Goal: Task Accomplishment & Management: Use online tool/utility

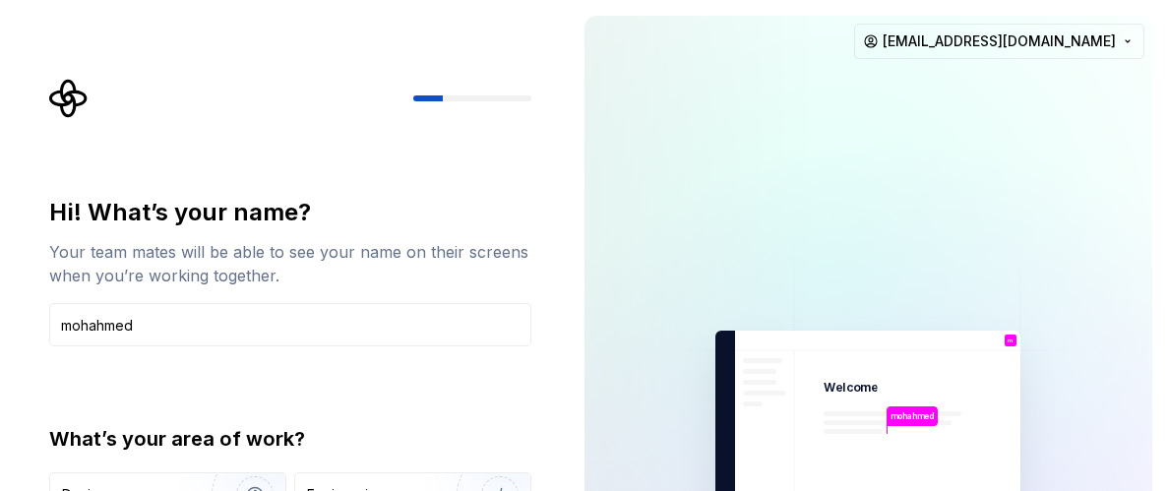
type input "mohahmed"
type button "Design"
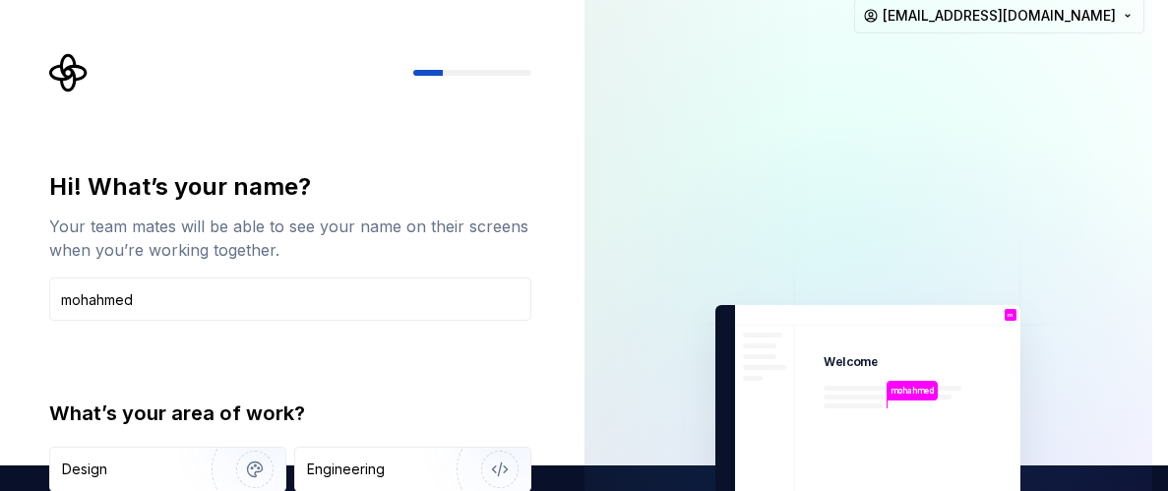
scroll to position [24, 0]
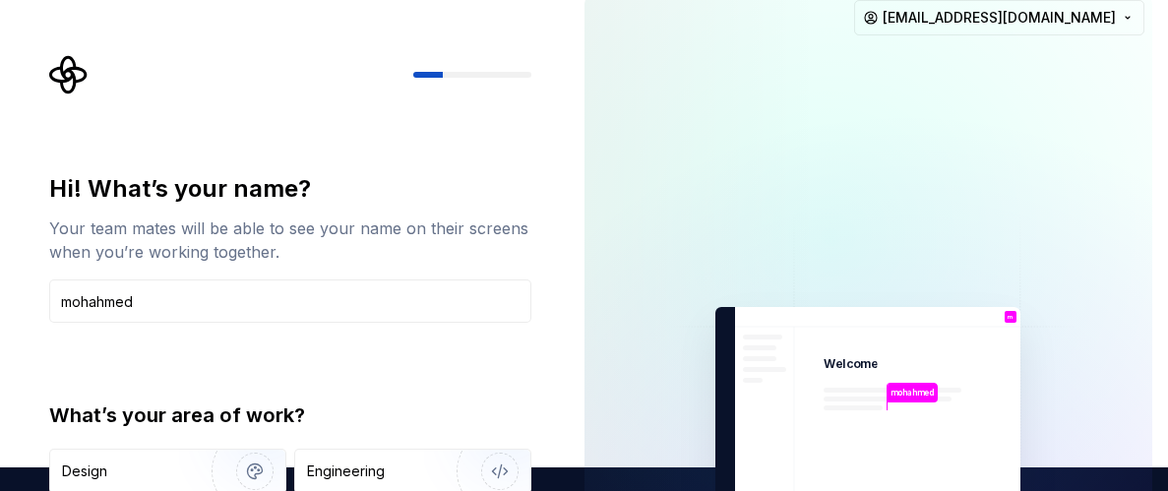
click at [854, 0] on button "[EMAIL_ADDRESS][DOMAIN_NAME]" at bounding box center [999, 17] width 290 height 35
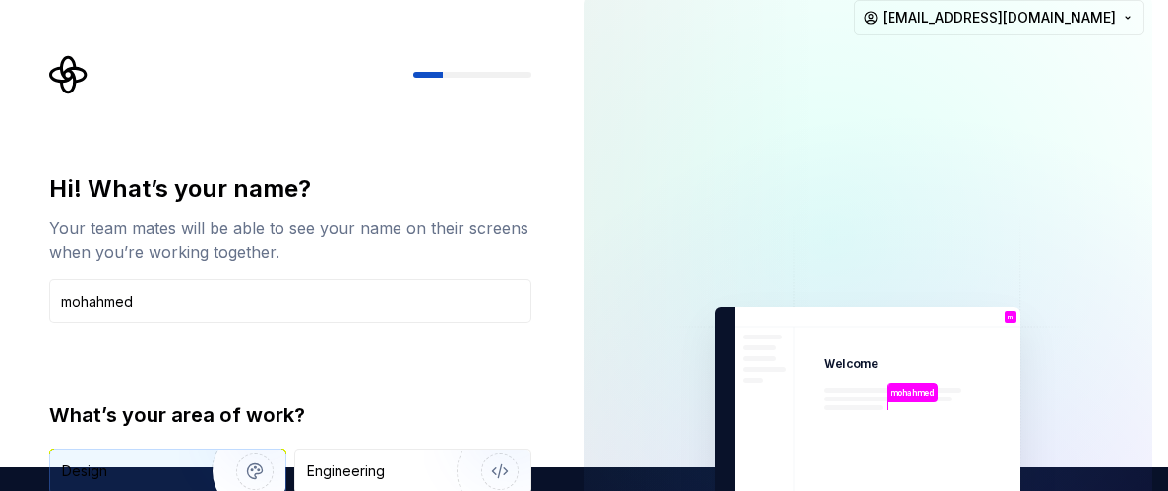
click at [259, 463] on img "button" at bounding box center [242, 471] width 126 height 132
type button "Engineering"
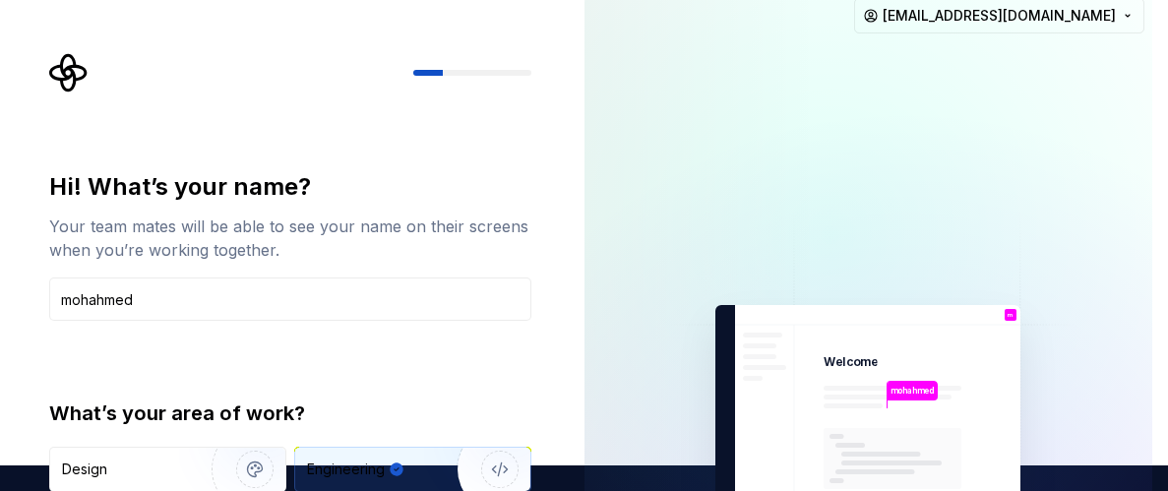
type button "Product"
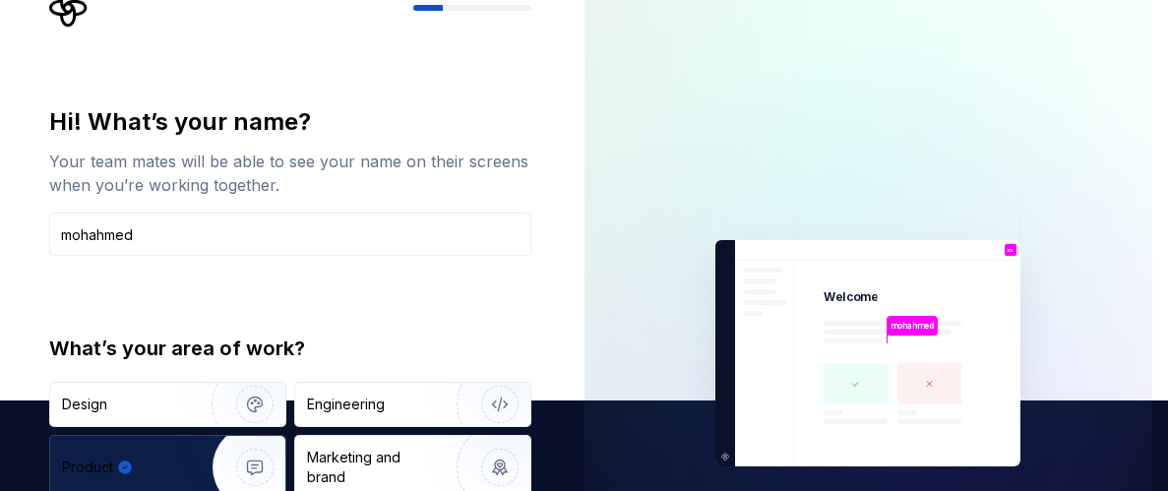
type button "Brand"
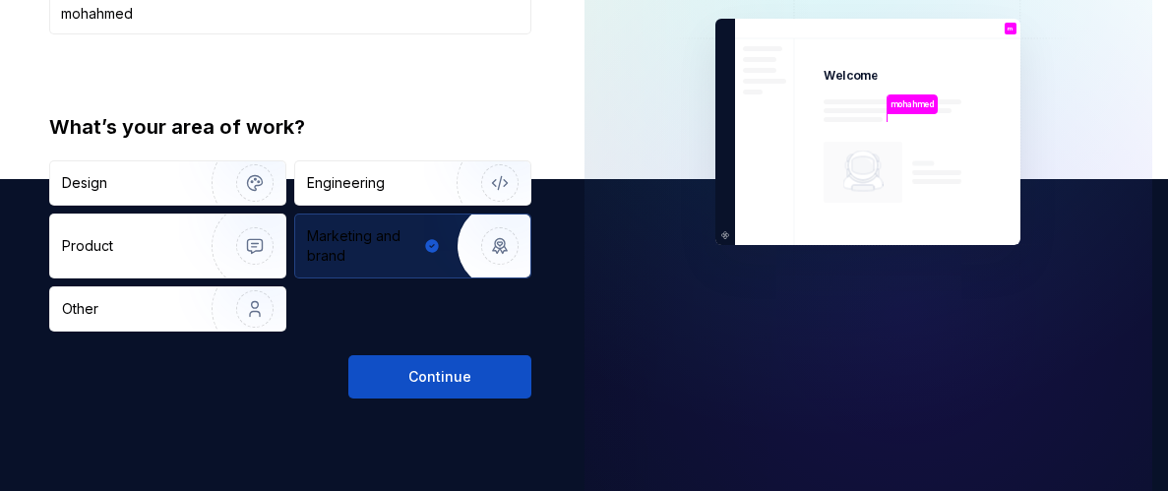
type button "Other"
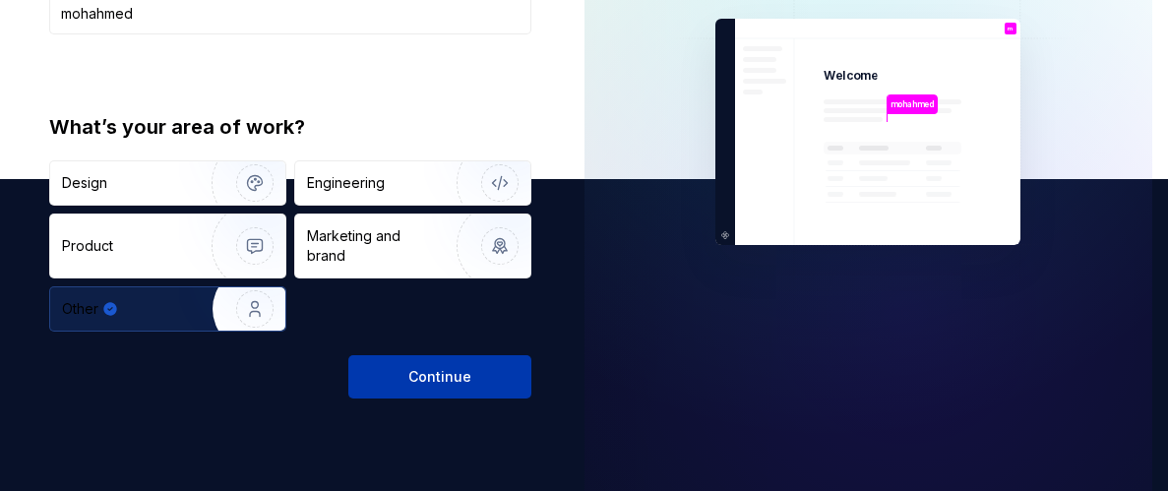
click at [443, 389] on button "Continue" at bounding box center [439, 376] width 183 height 43
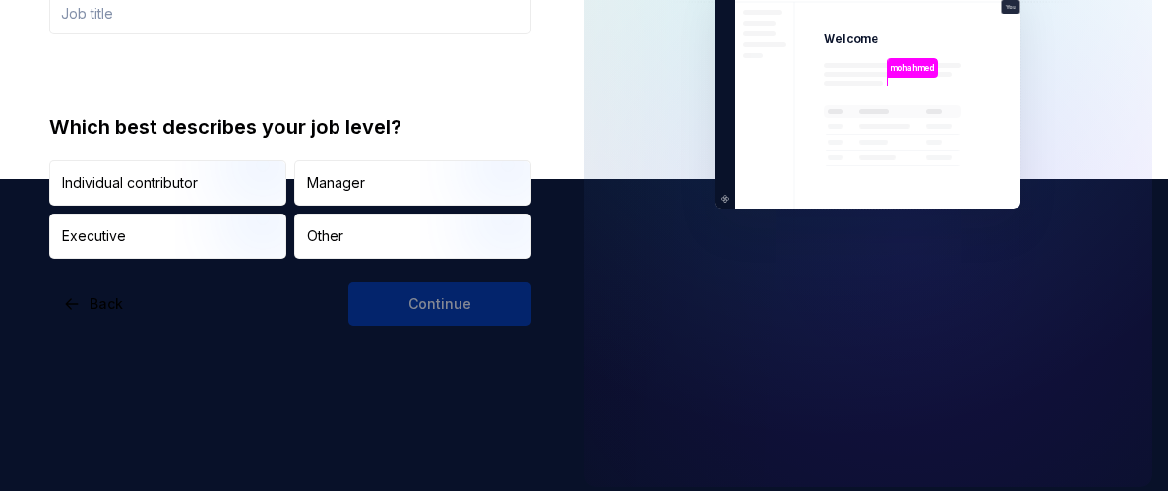
scroll to position [239, 0]
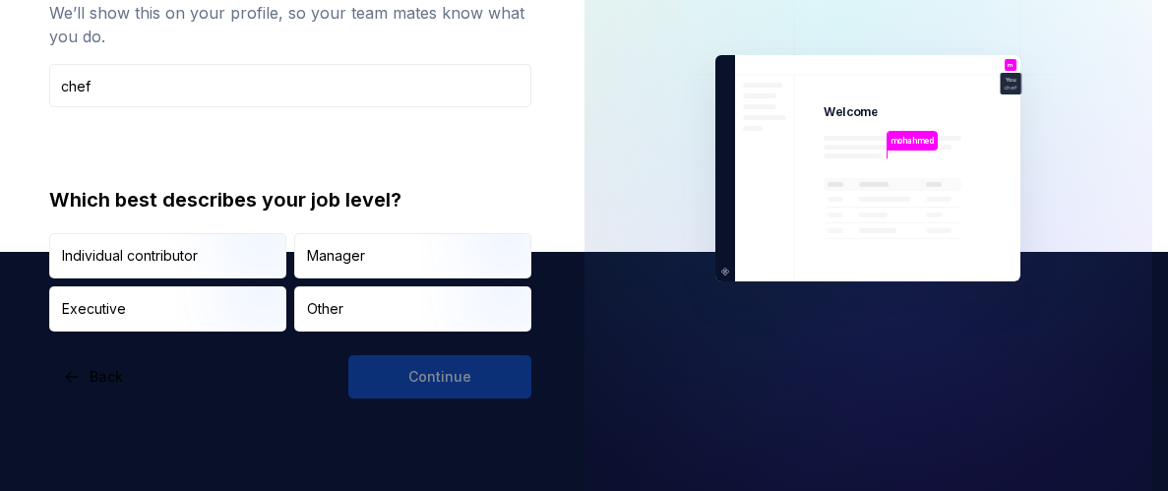
type input "chef"
click at [413, 371] on div "Continue" at bounding box center [439, 376] width 183 height 43
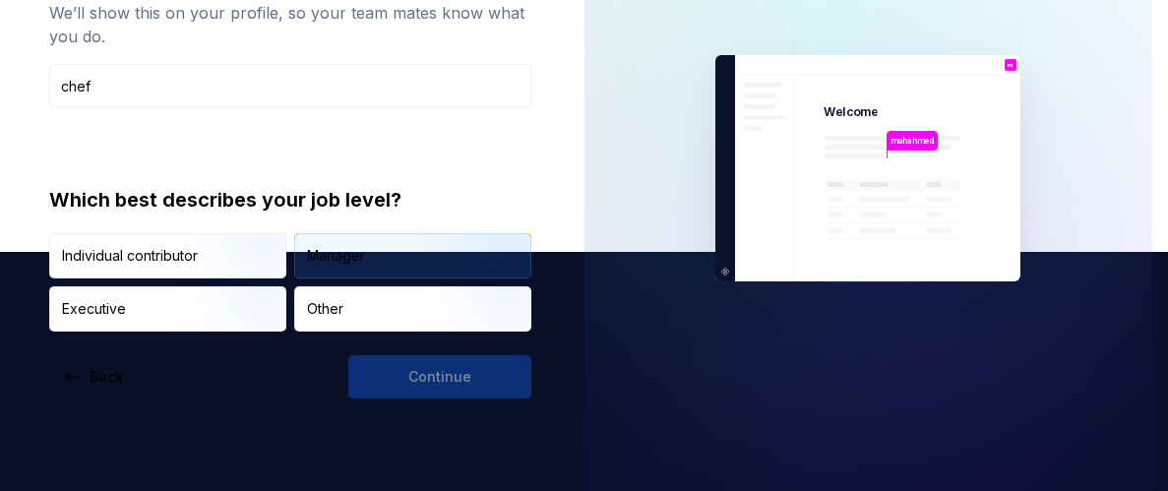
click at [349, 253] on div "Manager" at bounding box center [336, 256] width 58 height 20
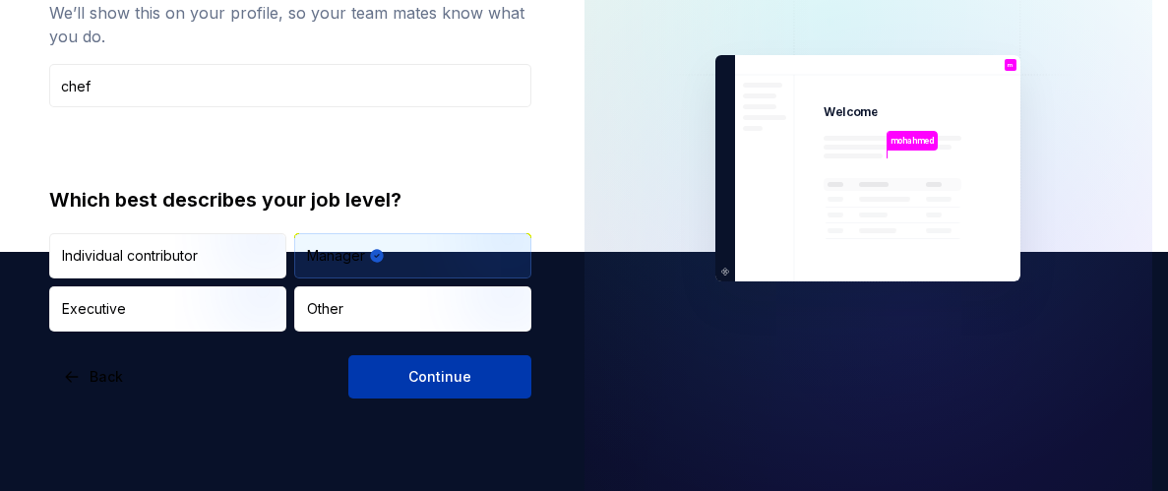
click at [403, 377] on button "Continue" at bounding box center [439, 376] width 183 height 43
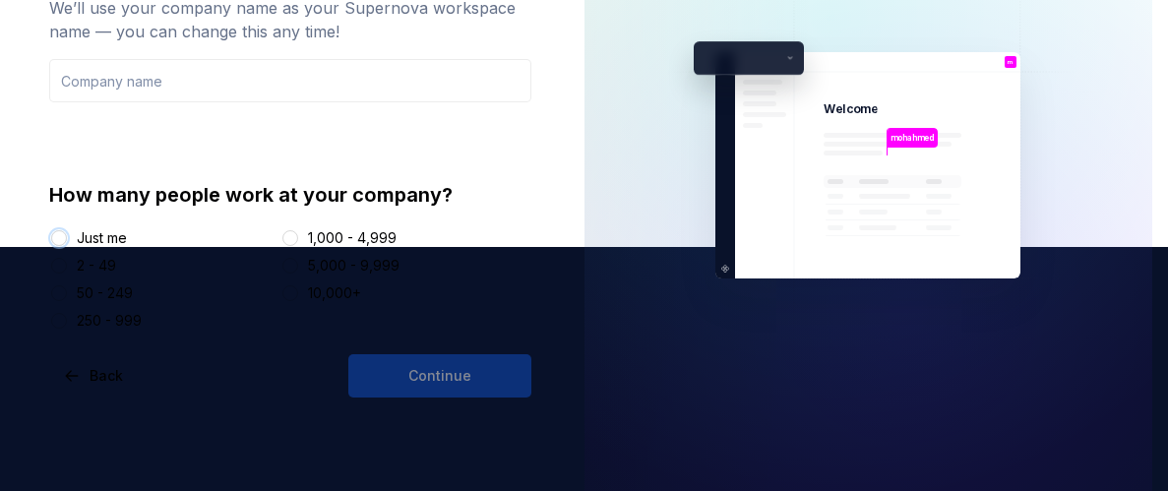
click at [61, 232] on button "Just me" at bounding box center [59, 238] width 16 height 16
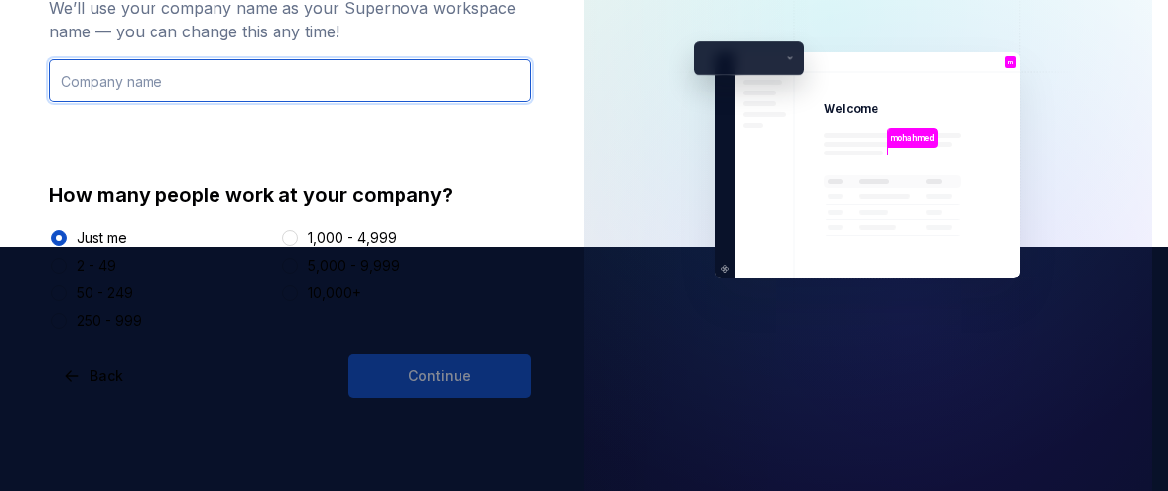
click at [317, 76] on input "text" at bounding box center [290, 80] width 482 height 43
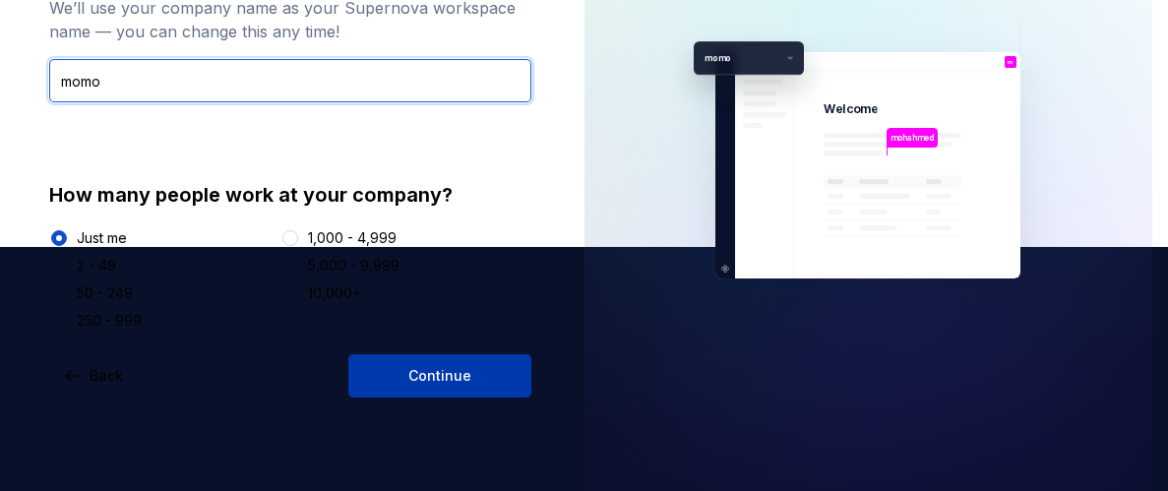
type input "momo"
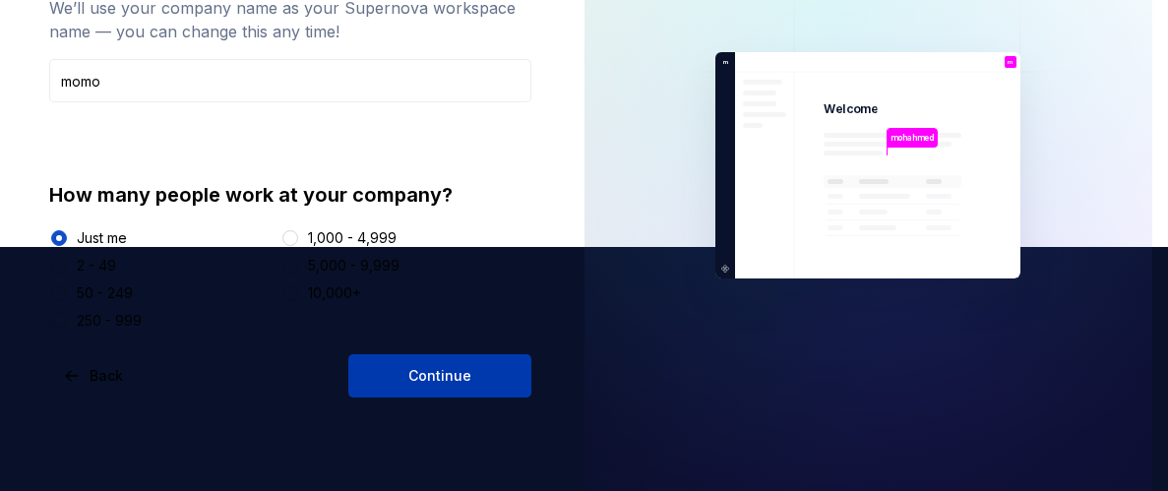
click at [448, 372] on span "Continue" at bounding box center [439, 376] width 63 height 20
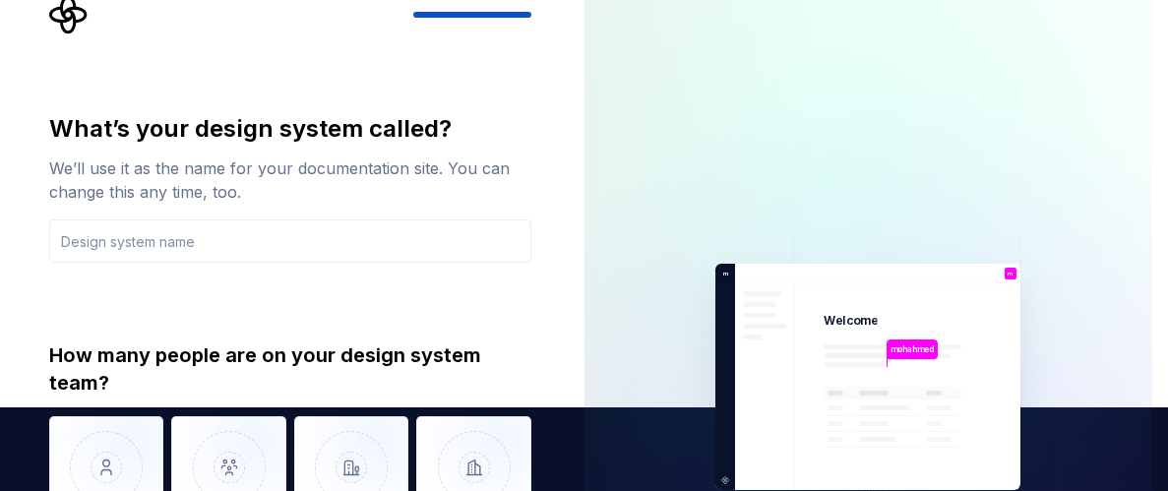
scroll to position [79, 0]
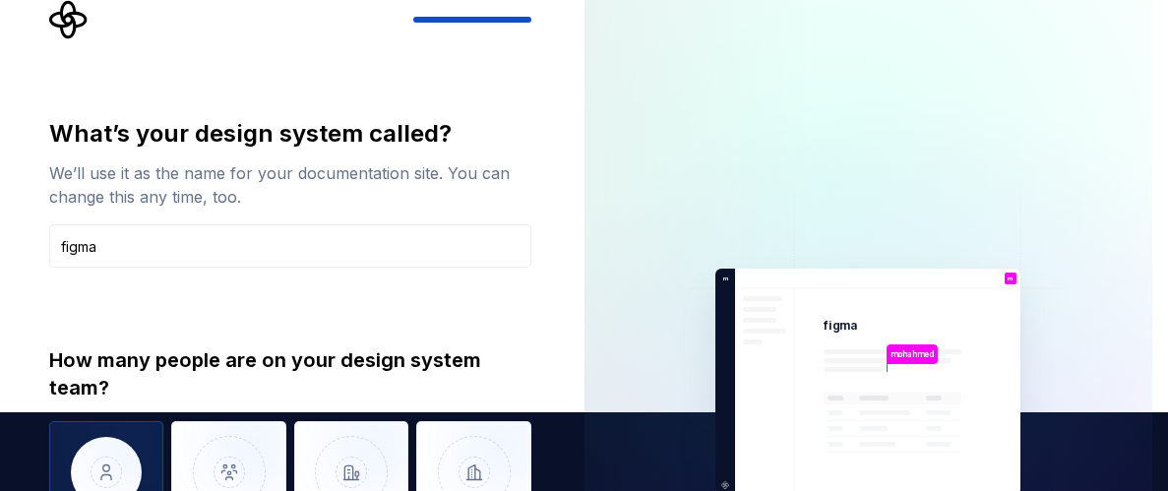
type input "figma"
click at [118, 440] on img "button" at bounding box center [106, 487] width 115 height 132
type button "Only one person"
type button "2 - 5"
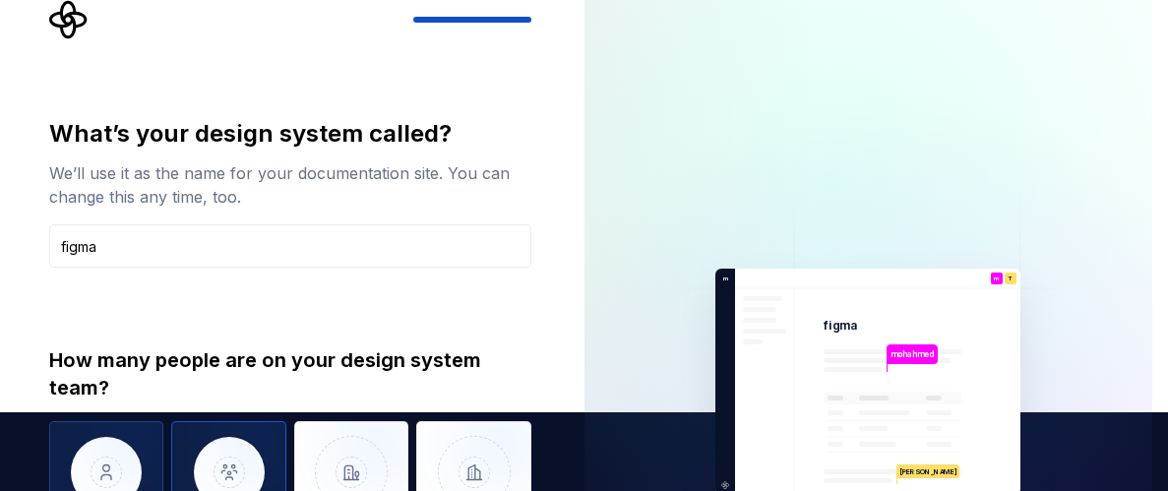
scroll to position [150, 0]
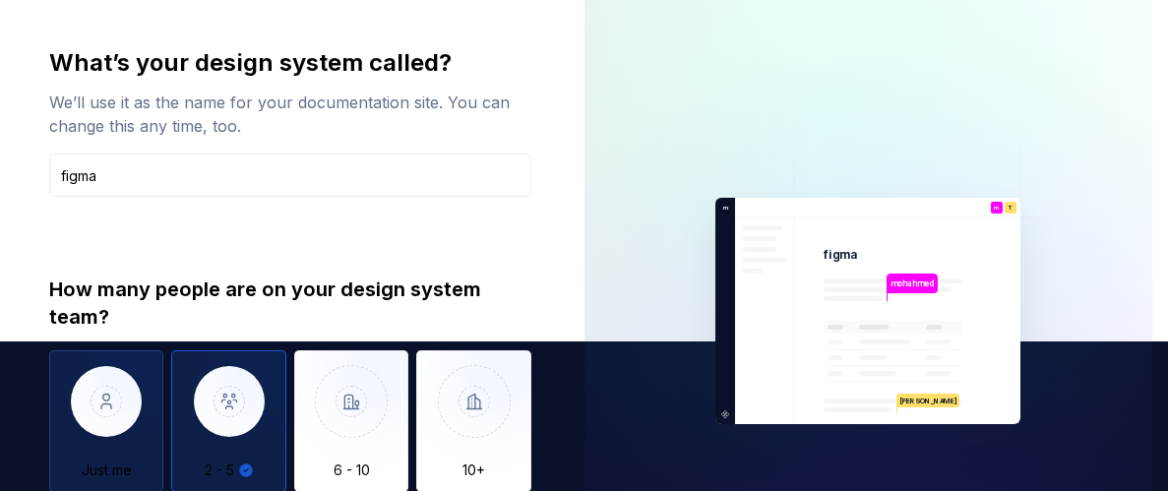
type button "6 - 10"
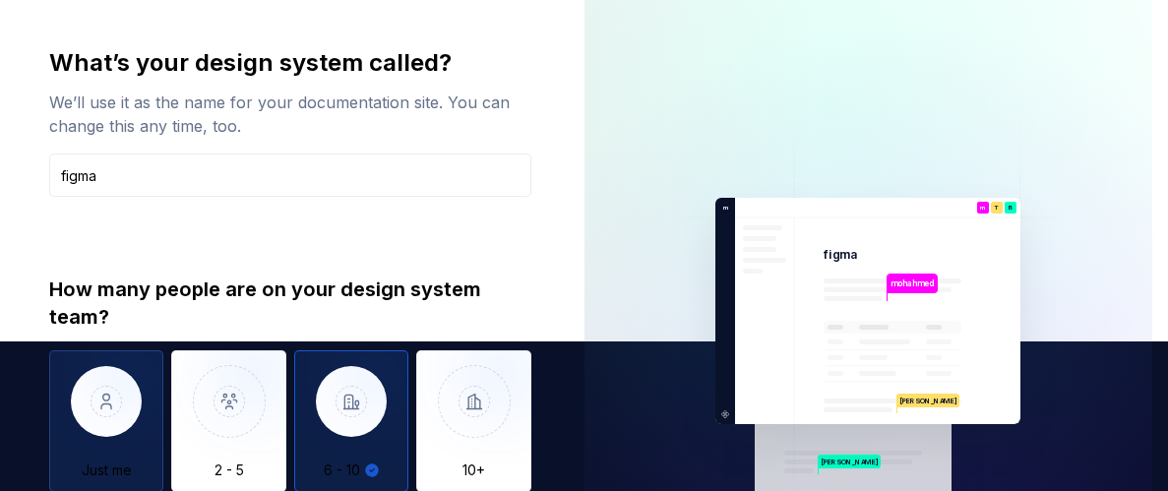
type button "More than 10"
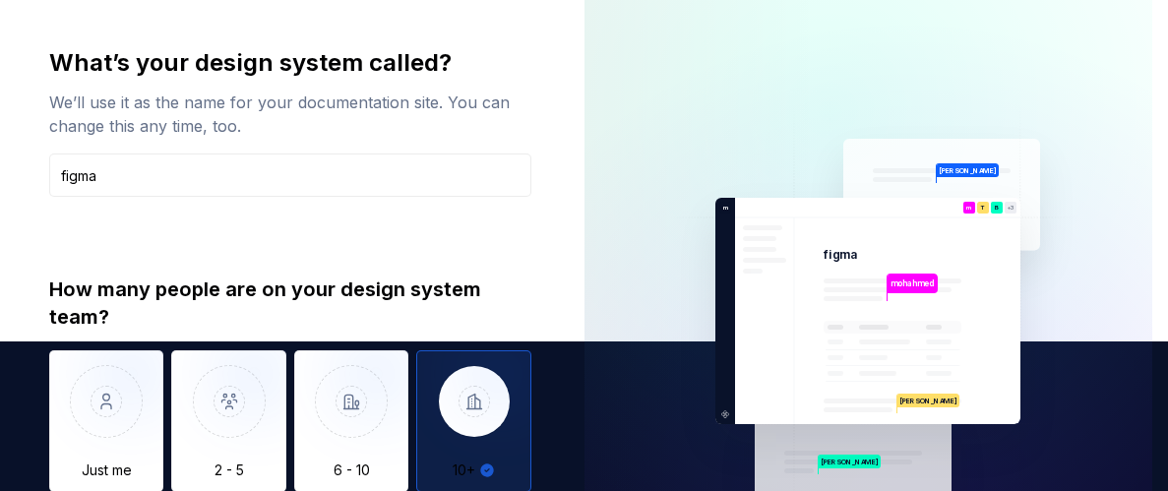
click at [566, 328] on div "What’s your design system called? We’ll use it as the name for your documentati…" at bounding box center [284, 310] width 569 height 921
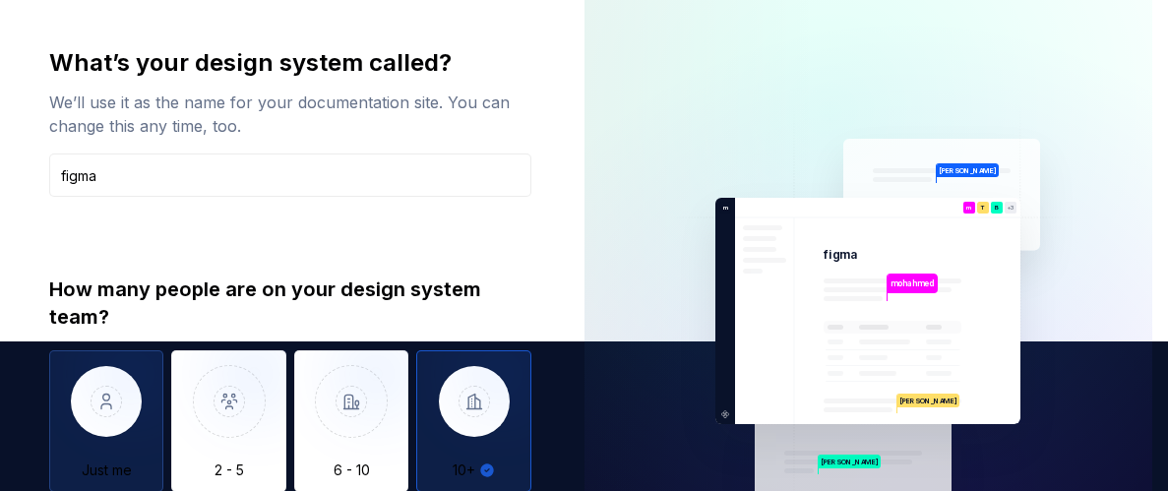
click at [128, 394] on img "button" at bounding box center [106, 416] width 115 height 132
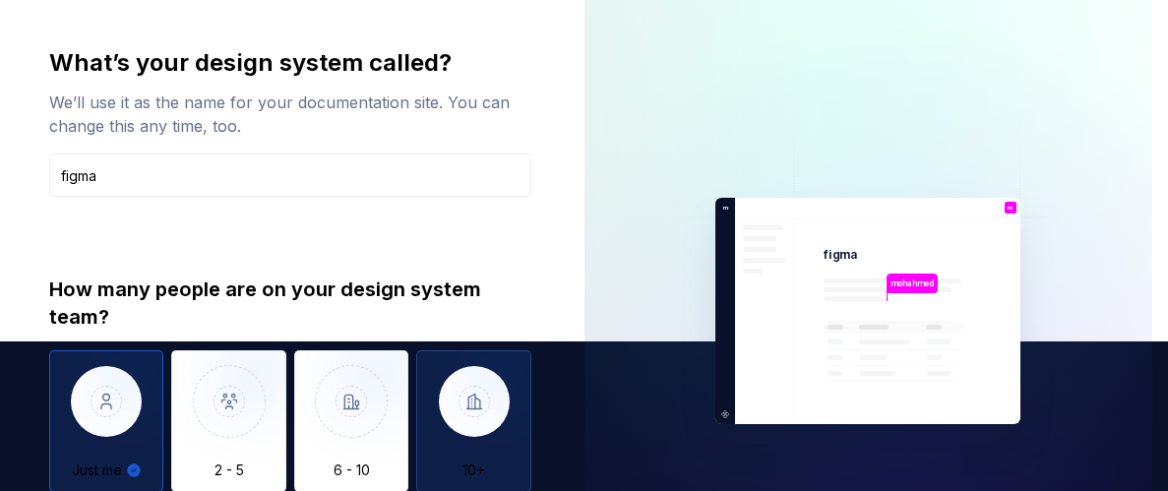
click at [479, 397] on img "button" at bounding box center [473, 416] width 115 height 132
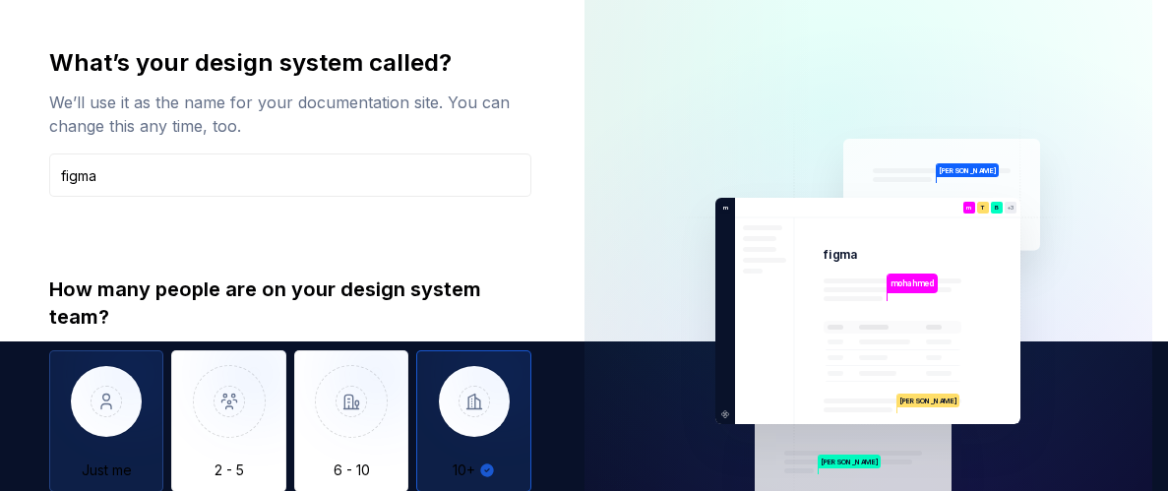
click at [138, 443] on img "button" at bounding box center [106, 416] width 115 height 132
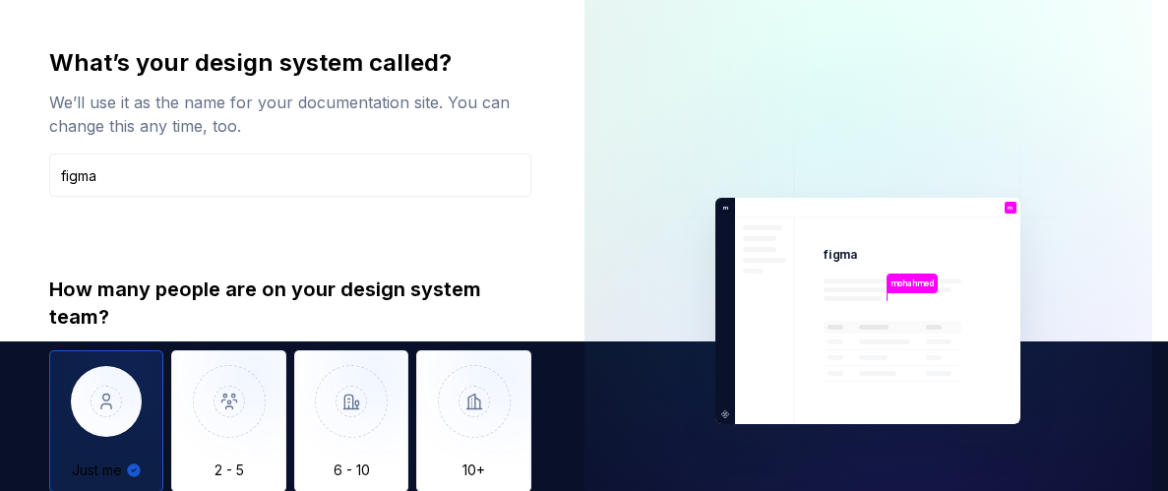
click at [624, 249] on div at bounding box center [702, 310] width 236 height 889
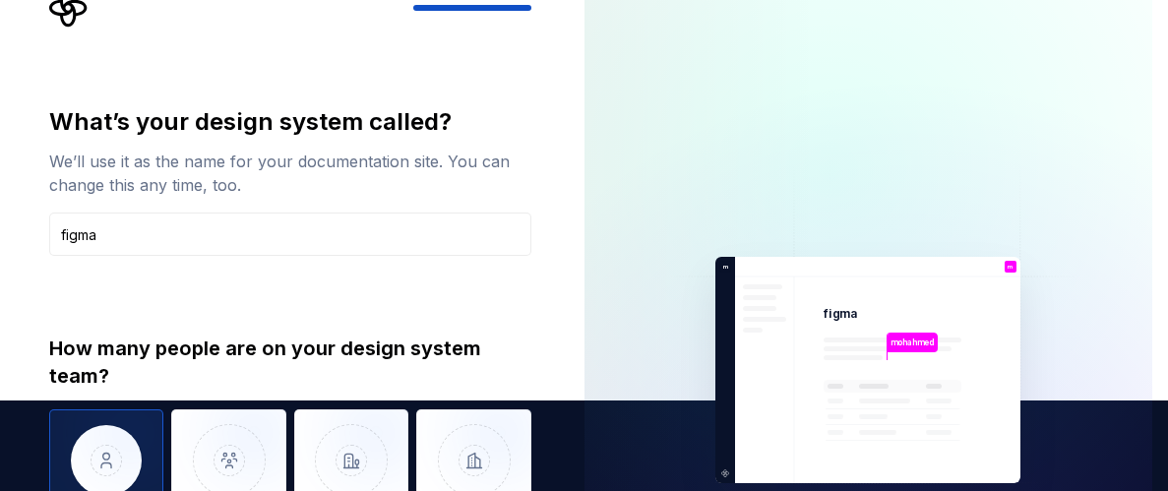
scroll to position [0, 0]
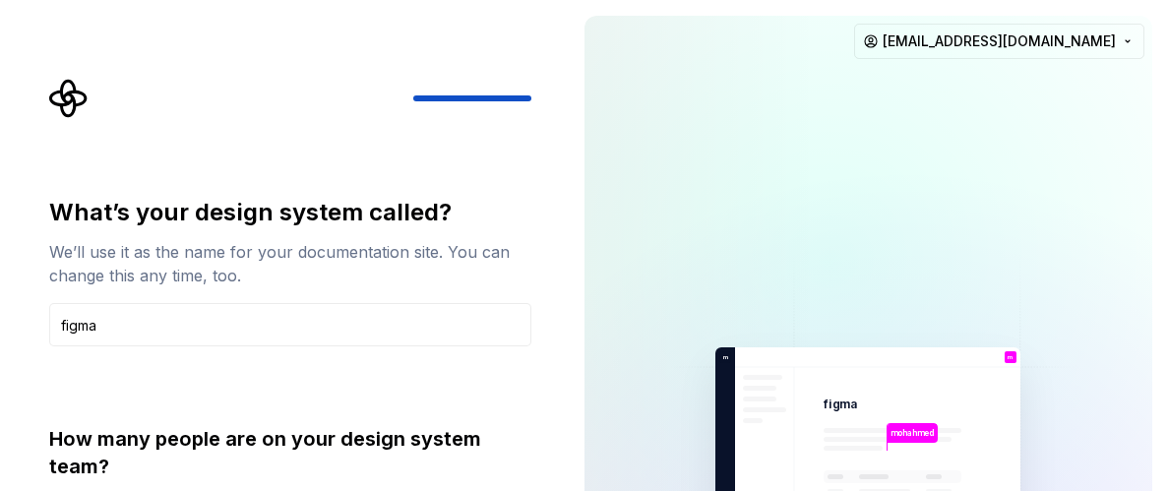
click at [651, 363] on img at bounding box center [867, 461] width 443 height 516
click at [175, 385] on div "What’s your design system called? We’ll use it as the name for your documentati…" at bounding box center [290, 437] width 482 height 480
click at [392, 318] on input "figma" at bounding box center [290, 324] width 482 height 43
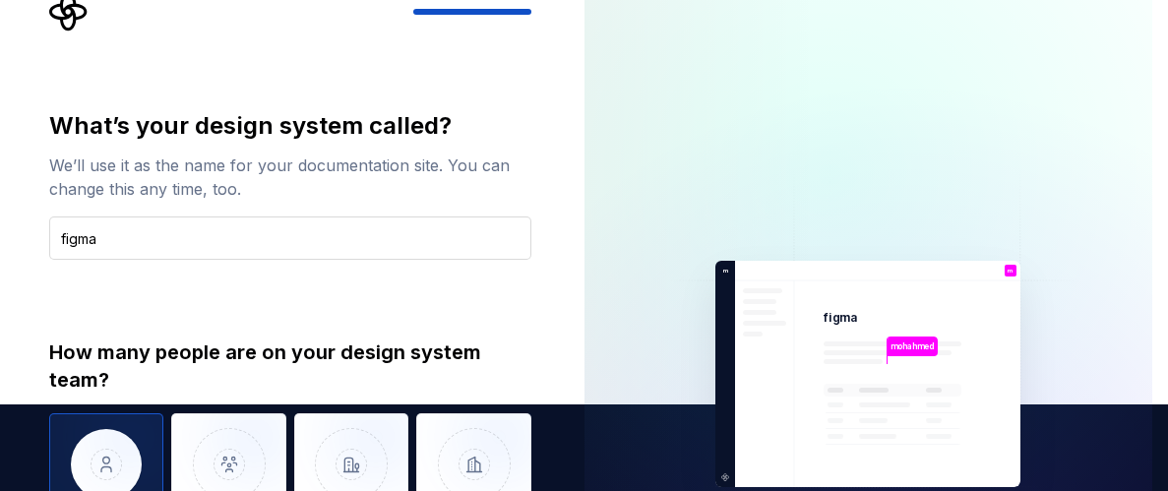
scroll to position [325, 0]
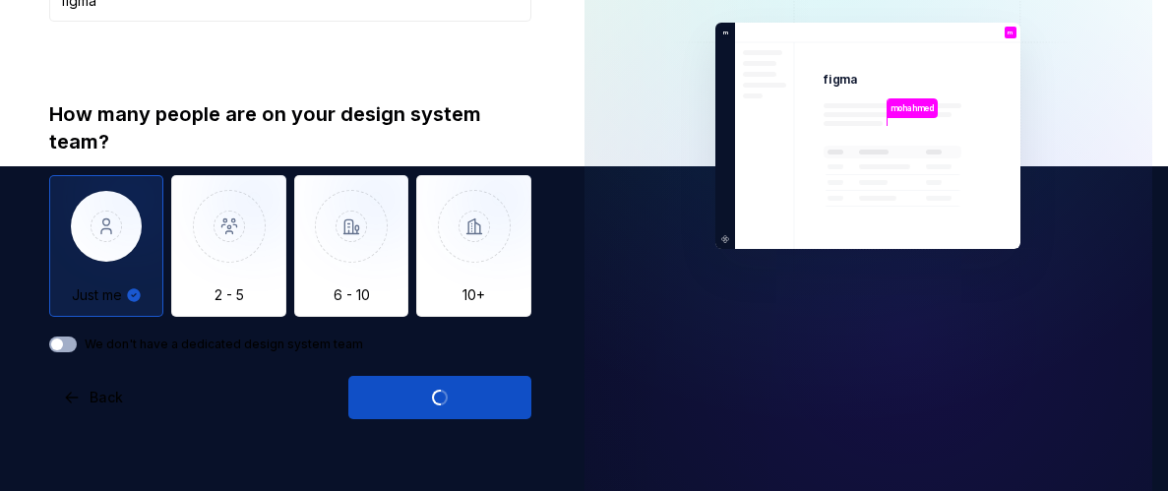
click at [404, 395] on div "Open Supernova" at bounding box center [439, 397] width 183 height 43
click at [74, 343] on button "We don't have a dedicated design system team" at bounding box center [63, 344] width 28 height 16
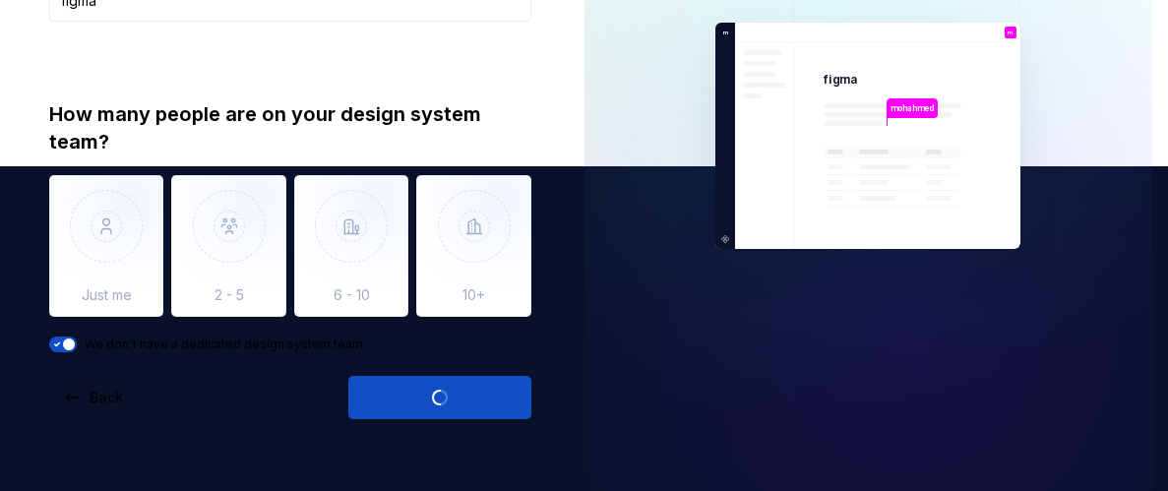
click at [428, 398] on div "Open Supernova" at bounding box center [439, 397] width 183 height 43
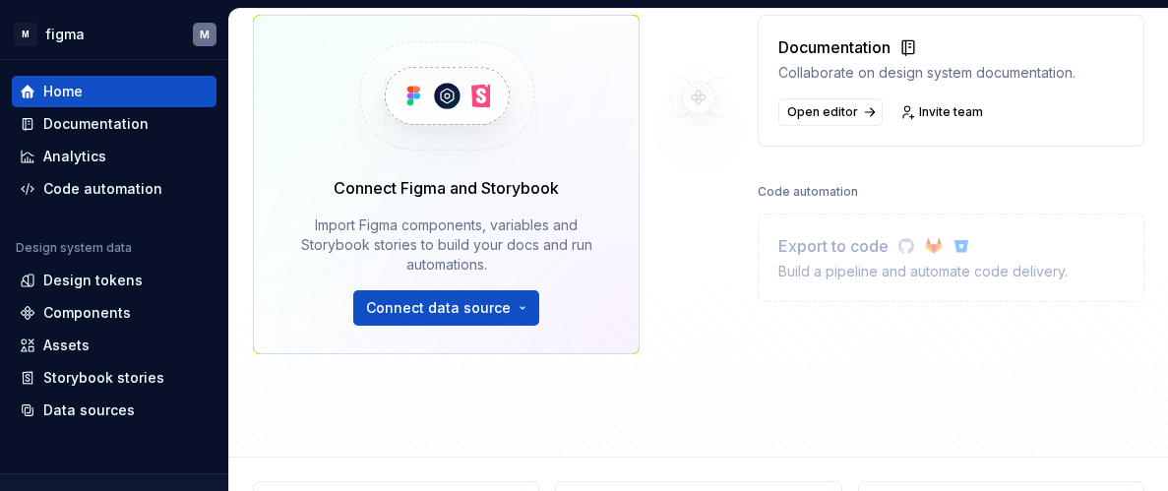
scroll to position [235, 0]
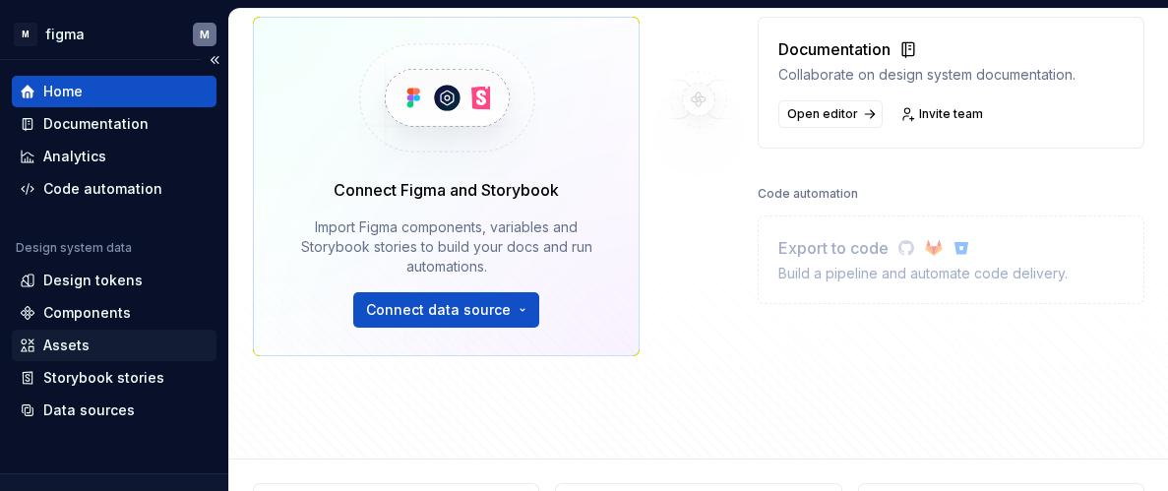
click at [73, 355] on div "Assets" at bounding box center [114, 345] width 205 height 31
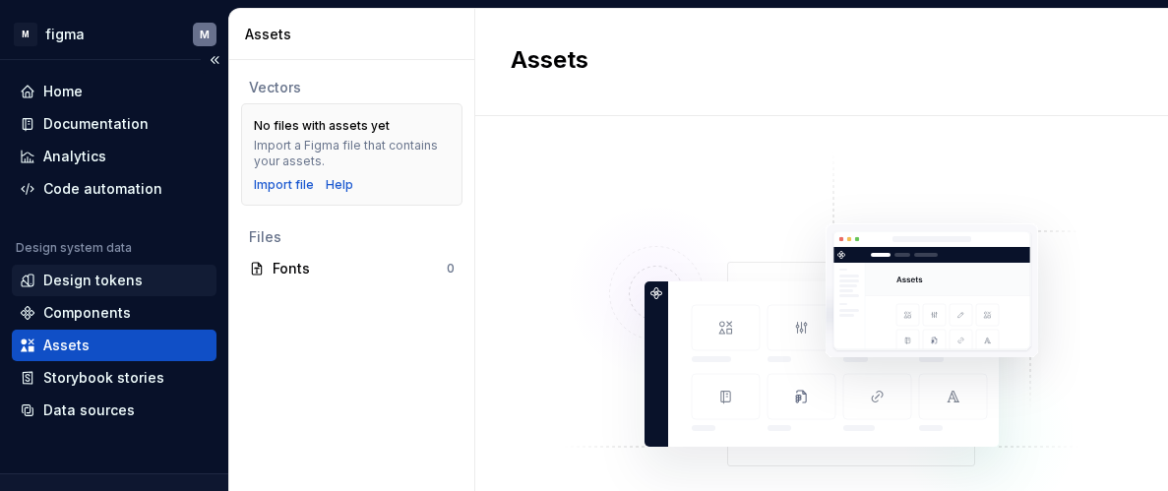
click at [97, 277] on div "Design tokens" at bounding box center [92, 281] width 99 height 20
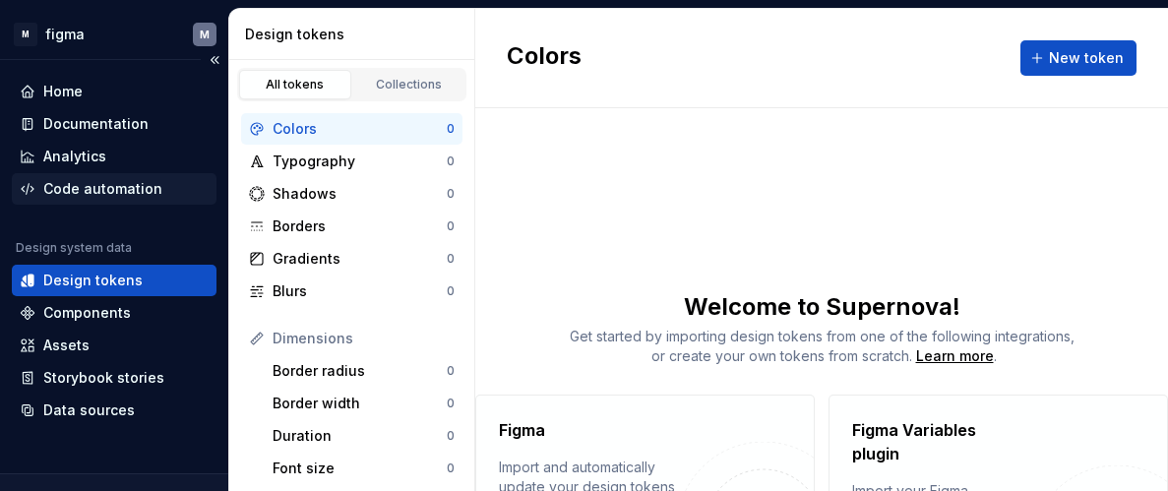
click at [89, 196] on div "Code automation" at bounding box center [102, 189] width 119 height 20
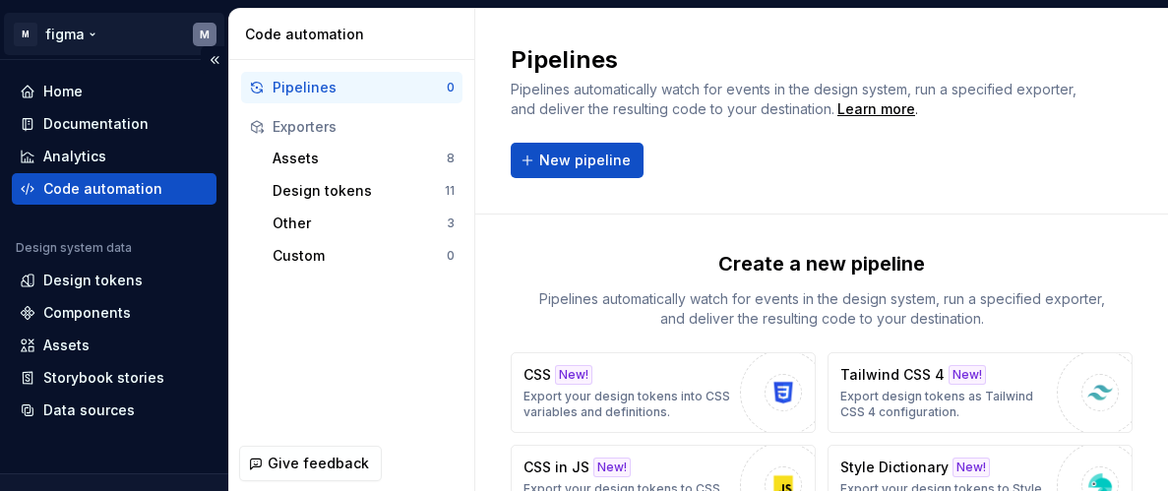
click at [28, 37] on html "M figma M Home Documentation Analytics Code automation Design system data Desig…" at bounding box center [584, 245] width 1168 height 491
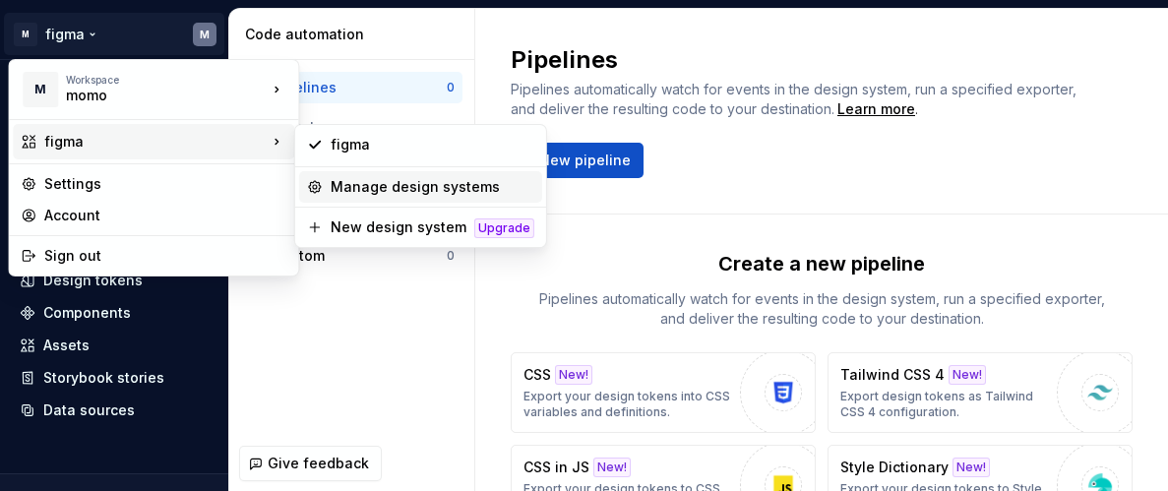
click at [392, 191] on div "Manage design systems" at bounding box center [433, 187] width 204 height 20
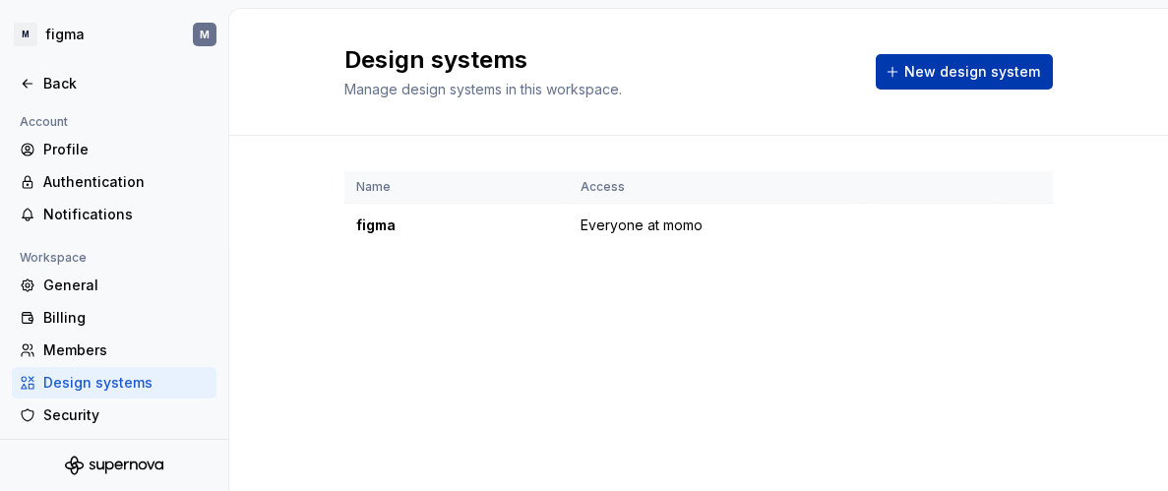
click at [974, 76] on span "New design system" at bounding box center [972, 72] width 136 height 20
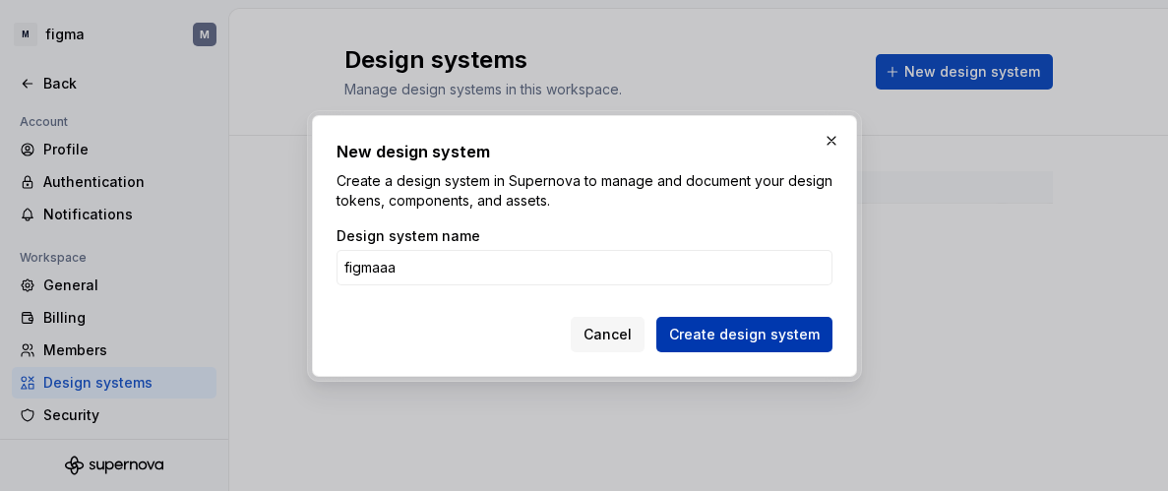
type input "figmaaa"
click at [802, 345] on button "Create design system" at bounding box center [744, 334] width 176 height 35
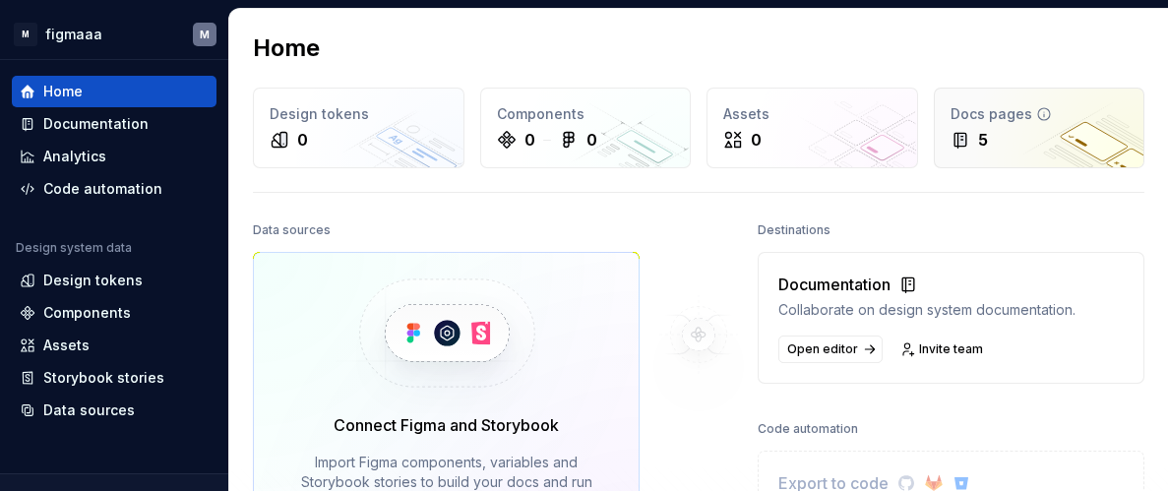
click at [1011, 129] on div "5" at bounding box center [1039, 140] width 178 height 24
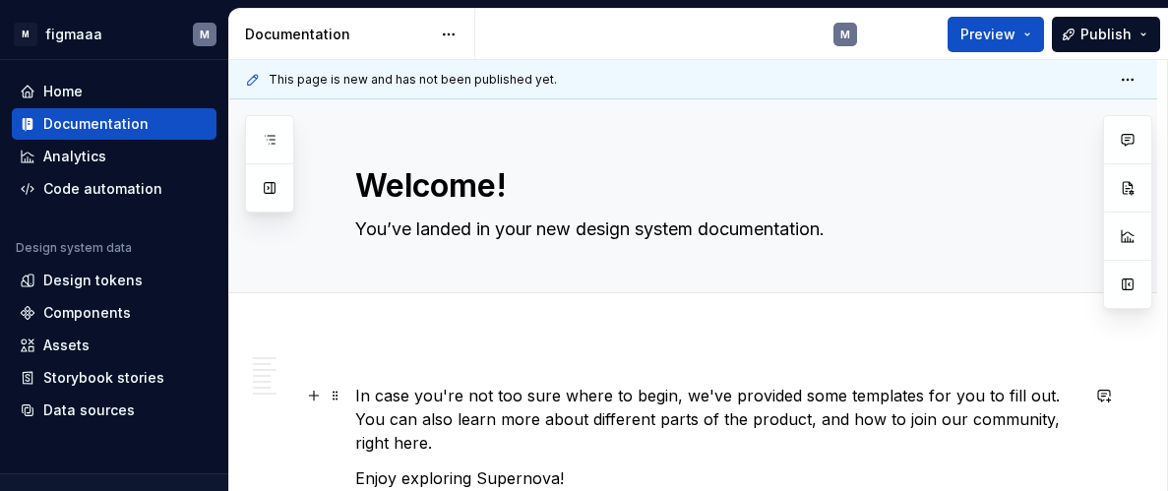
click at [680, 400] on p "In case you're not too sure where to begin, we've provided some templates for y…" at bounding box center [716, 419] width 723 height 71
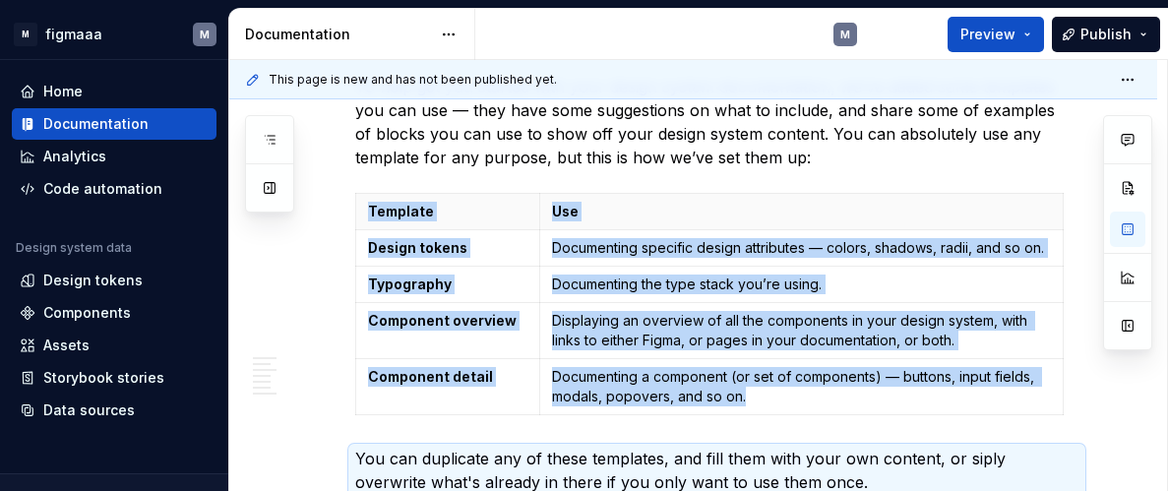
scroll to position [586, 0]
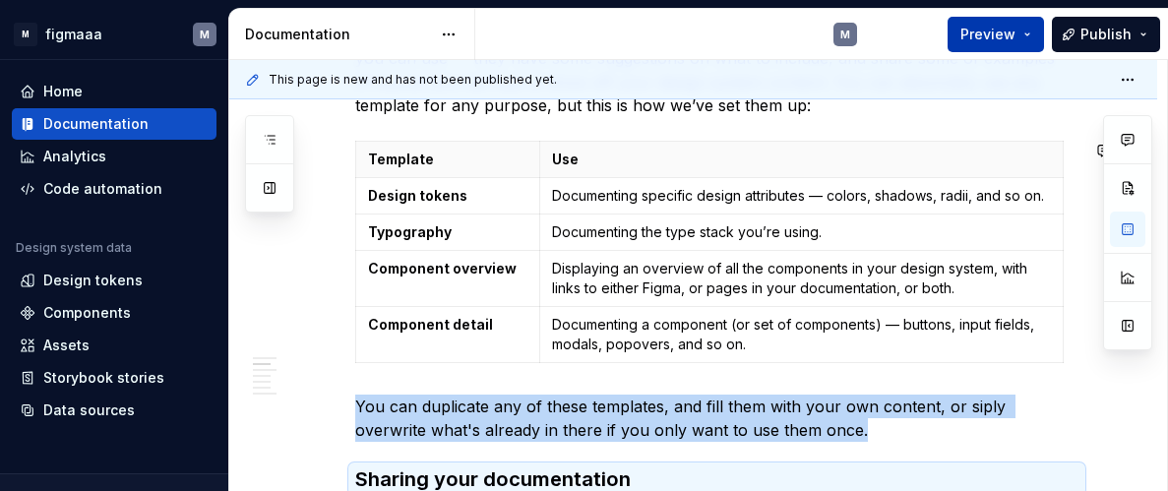
click at [1001, 35] on span "Preview" at bounding box center [987, 35] width 55 height 20
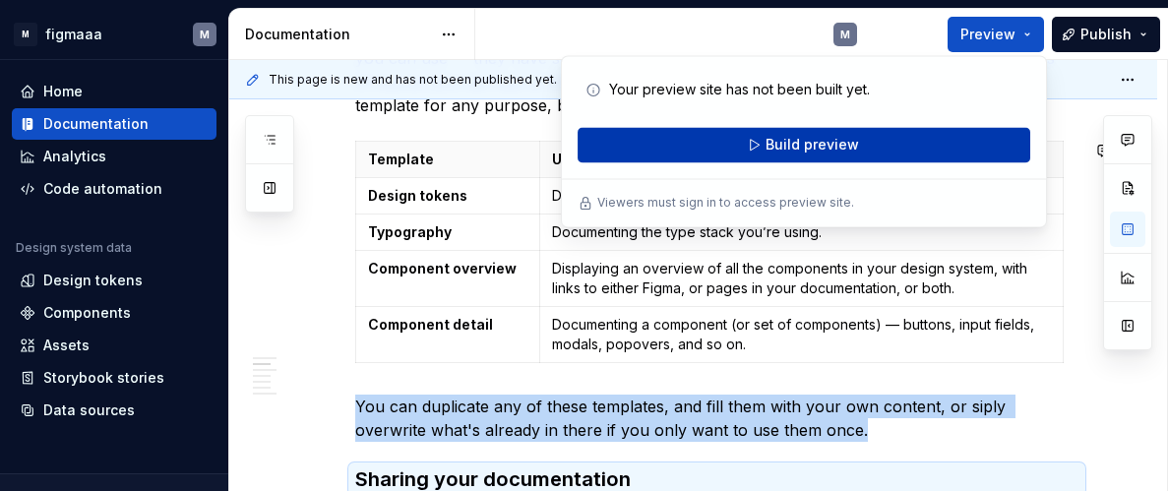
click at [820, 152] on span "Build preview" at bounding box center [811, 145] width 93 height 20
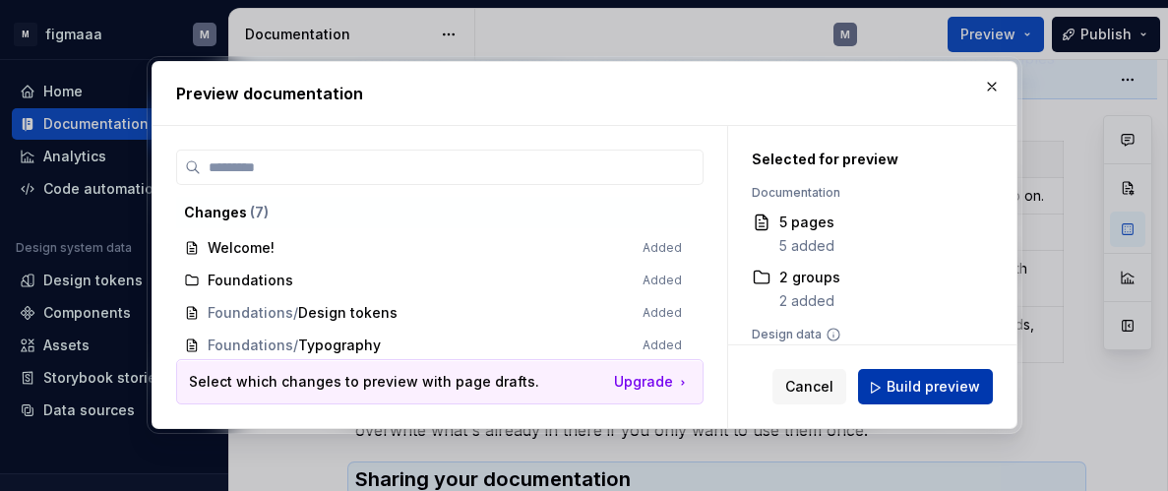
click at [930, 383] on span "Build preview" at bounding box center [932, 388] width 93 height 20
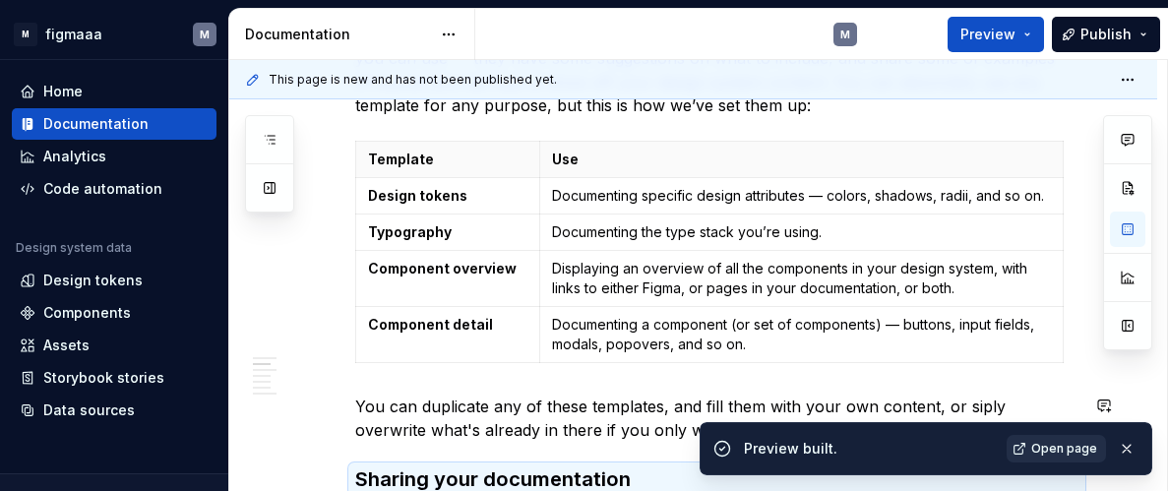
click at [1068, 450] on span "Open page" at bounding box center [1064, 449] width 66 height 16
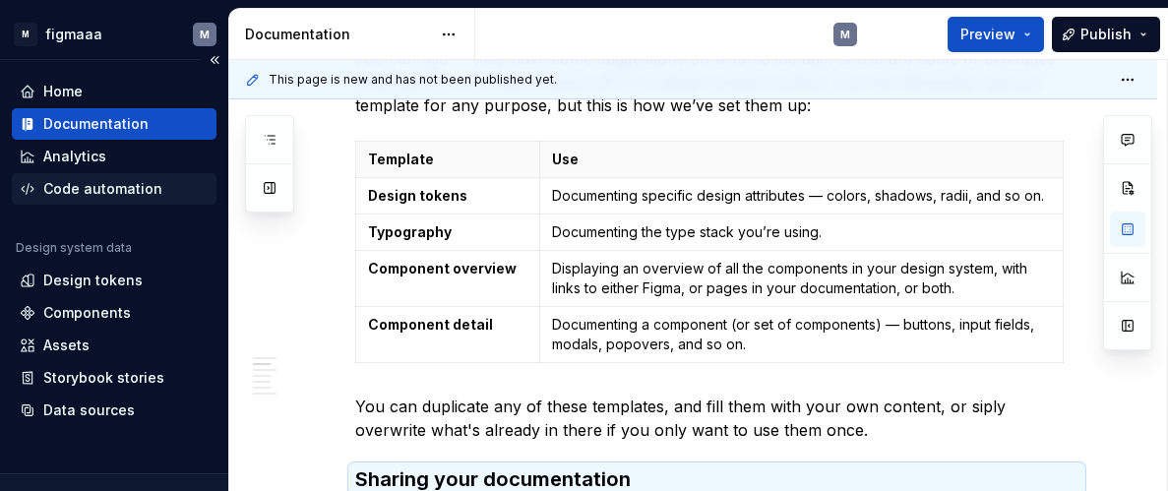
click at [106, 199] on div "Code automation" at bounding box center [114, 188] width 205 height 31
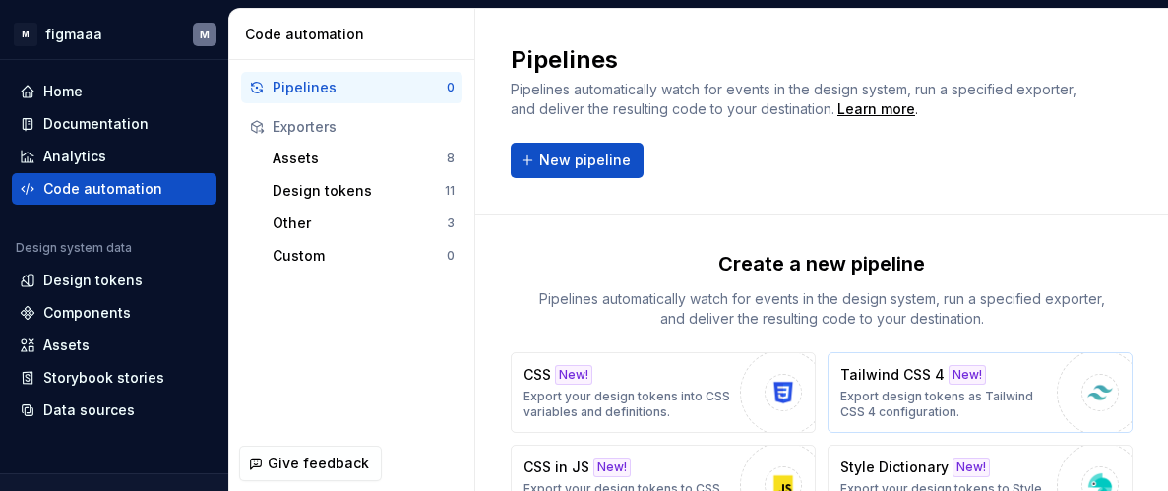
click at [1039, 406] on p "Export design tokens as Tailwind CSS 4 configuration." at bounding box center [943, 404] width 207 height 31
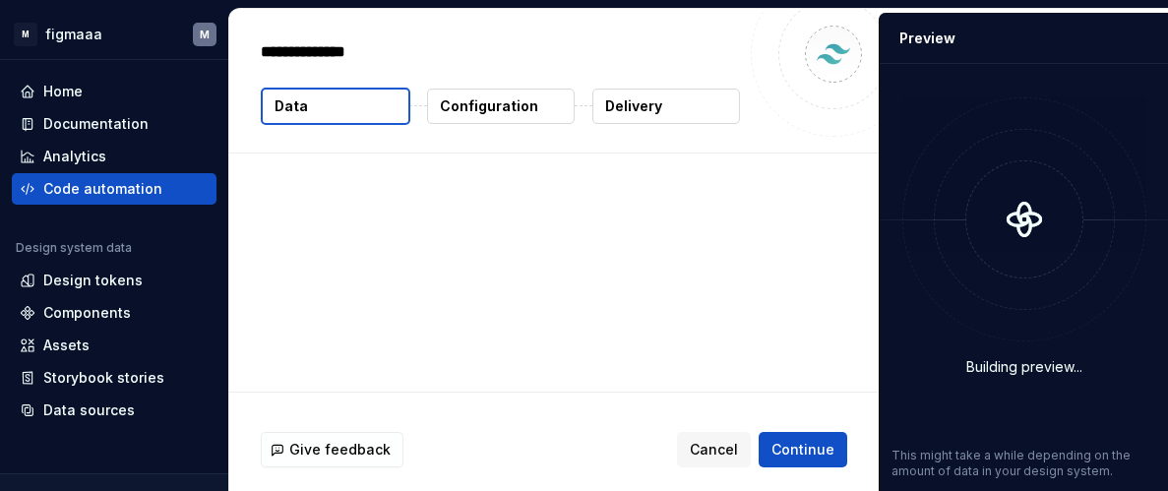
type textarea "*"
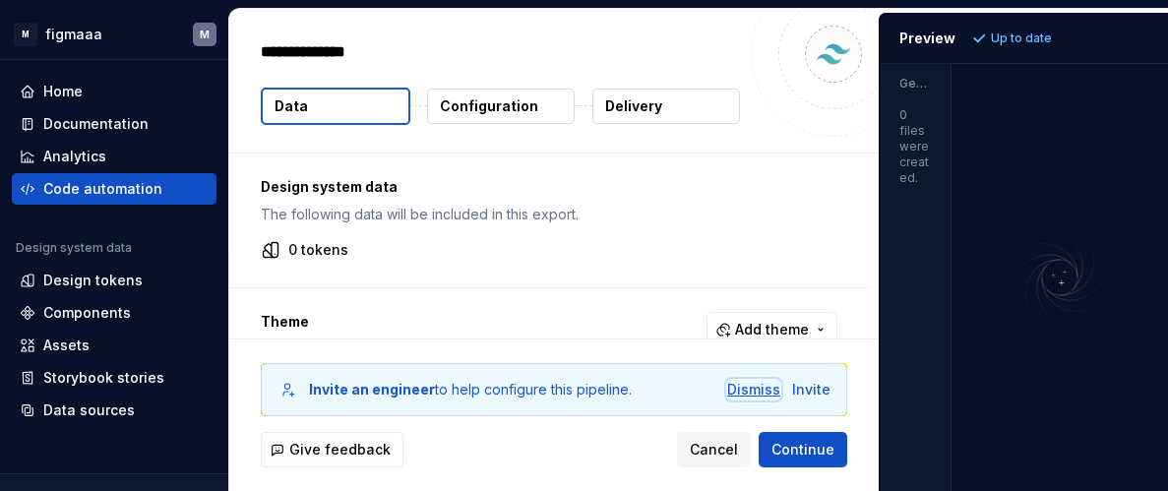
click at [748, 392] on div "Dismiss" at bounding box center [753, 390] width 53 height 20
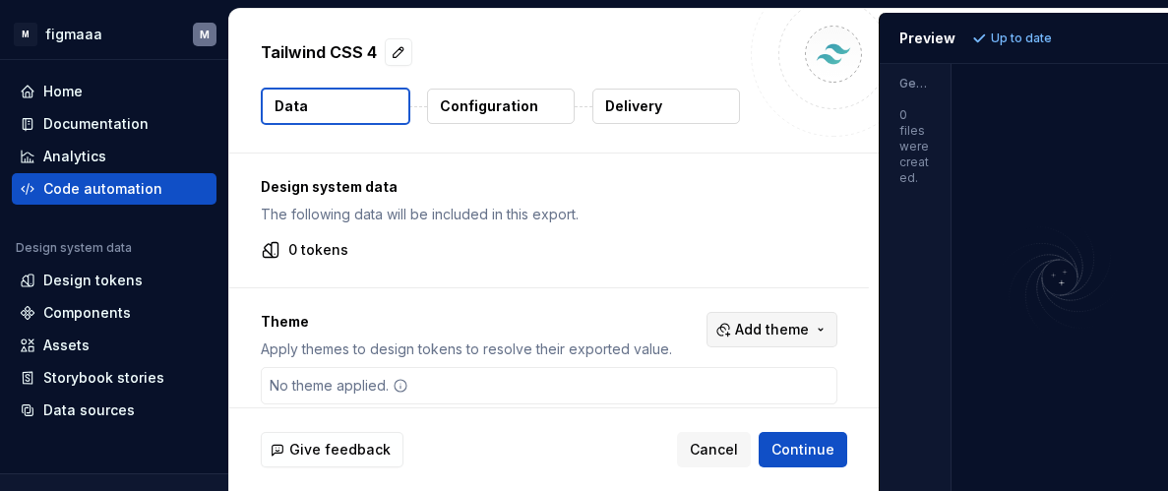
click at [776, 334] on span "Add theme" at bounding box center [772, 330] width 74 height 20
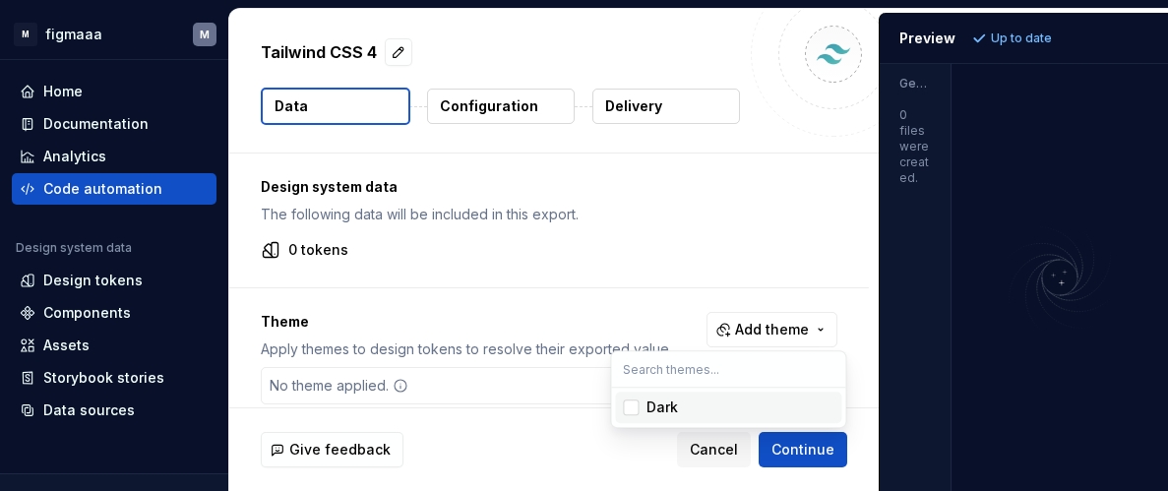
click at [630, 411] on div "Suggestions" at bounding box center [631, 407] width 16 height 16
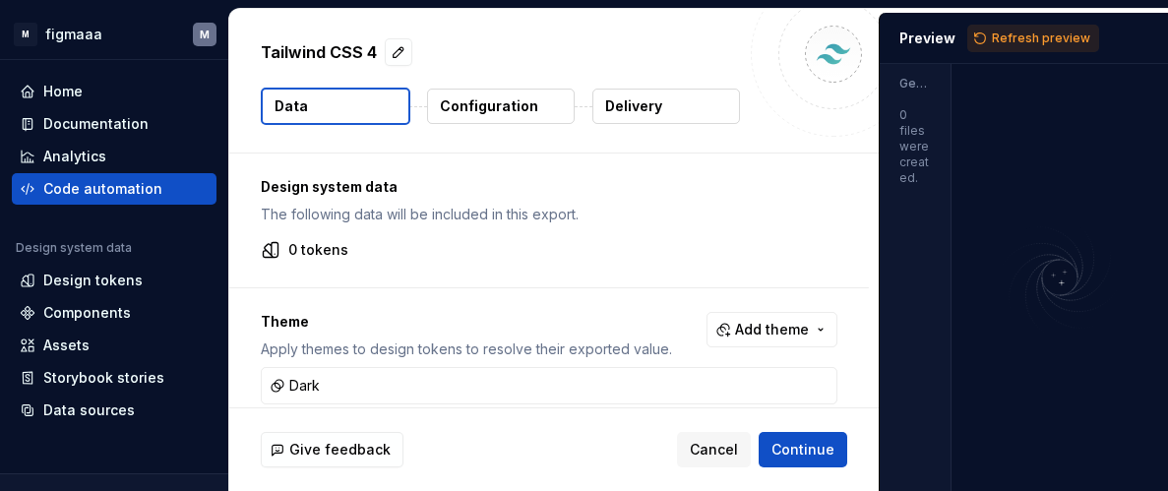
click at [1017, 37] on html "M figmaaa M Home Documentation Analytics Code automation Design system data Des…" at bounding box center [584, 245] width 1168 height 491
click at [1017, 37] on span "Refresh preview" at bounding box center [1041, 38] width 98 height 16
click at [539, 109] on button "Configuration" at bounding box center [501, 106] width 148 height 35
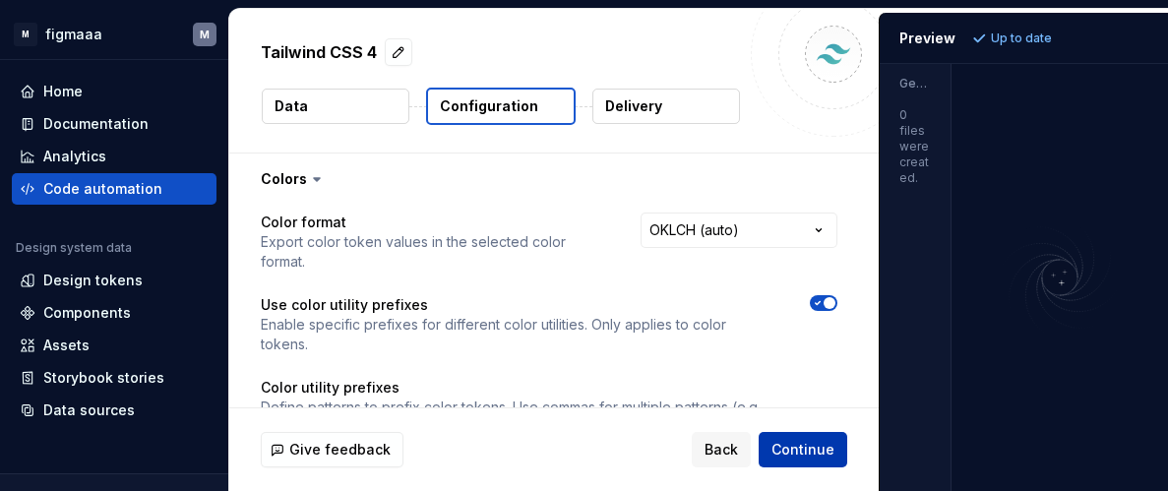
click at [793, 456] on span "Continue" at bounding box center [802, 450] width 63 height 20
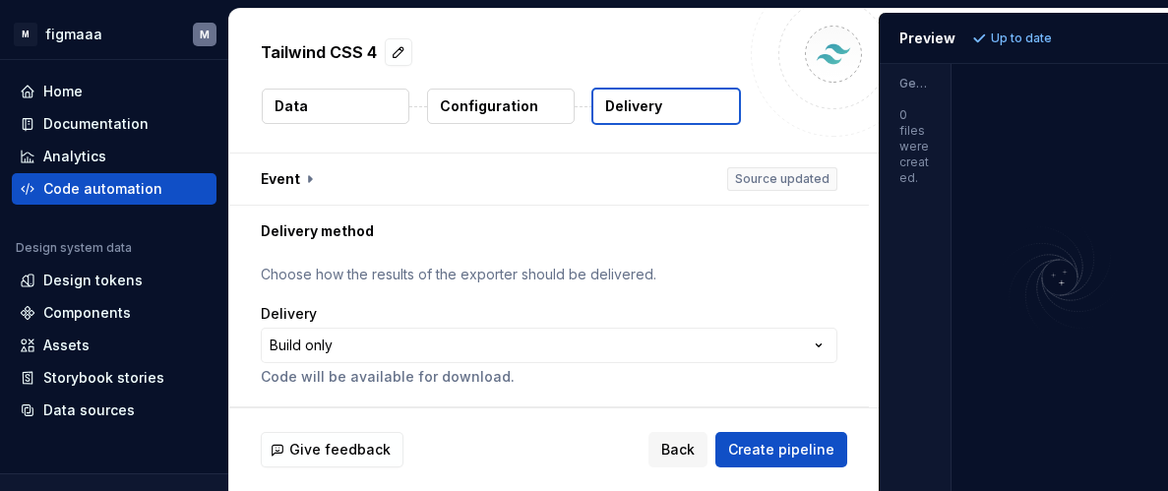
click at [770, 304] on div "Delivery" at bounding box center [549, 314] width 576 height 20
drag, startPoint x: 258, startPoint y: 52, endPoint x: 376, endPoint y: 50, distance: 118.1
click at [376, 50] on div "Tailwind CSS 4 Data Configuration Delivery" at bounding box center [553, 81] width 649 height 144
copy p "Tailwind CSS 4"
click at [32, 35] on html "**********" at bounding box center [584, 245] width 1168 height 491
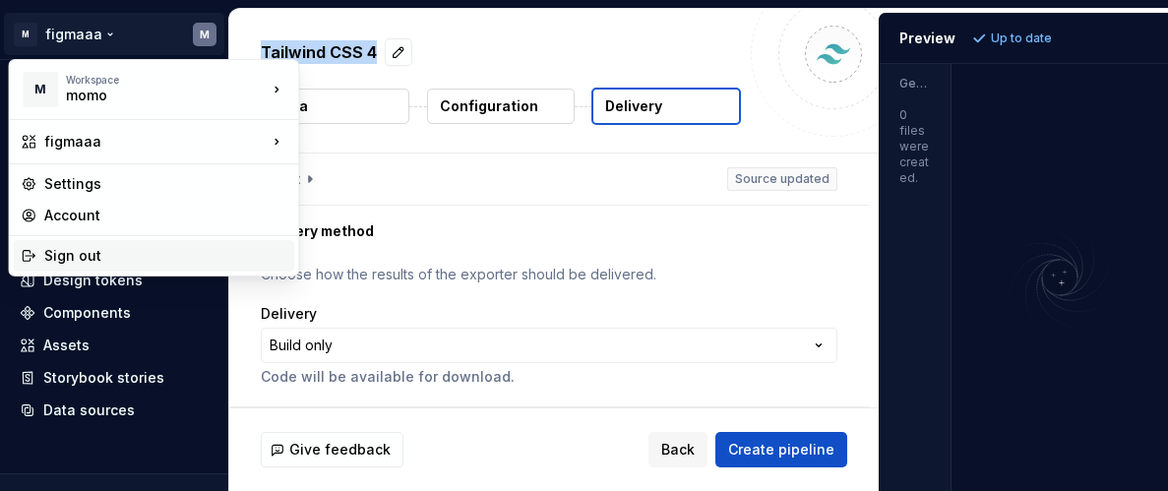
click at [111, 260] on div "Sign out" at bounding box center [165, 256] width 242 height 20
